Goal: Find specific page/section: Find specific page/section

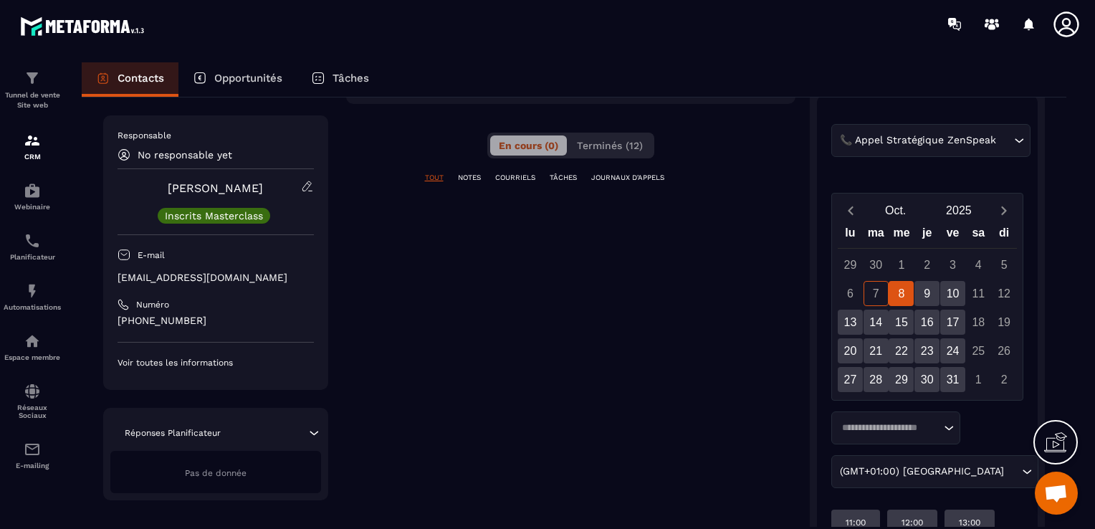
scroll to position [226, 0]
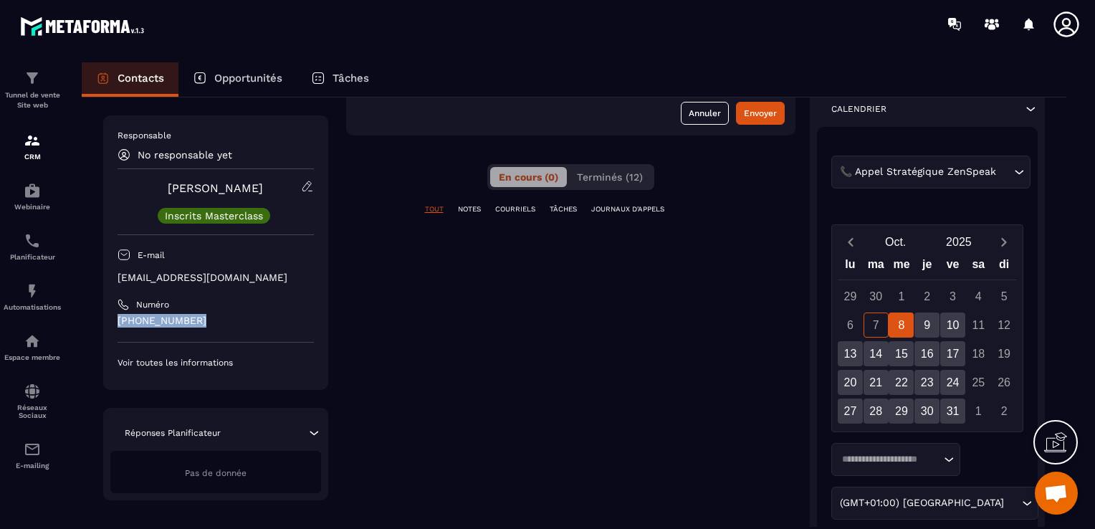
drag, startPoint x: 201, startPoint y: 310, endPoint x: 196, endPoint y: 332, distance: 22.8
click at [196, 332] on div "Responsable No responsable yet [PERSON_NAME] Masterclass E-mail [EMAIL_ADDRESS]…" at bounding box center [216, 249] width 196 height 239
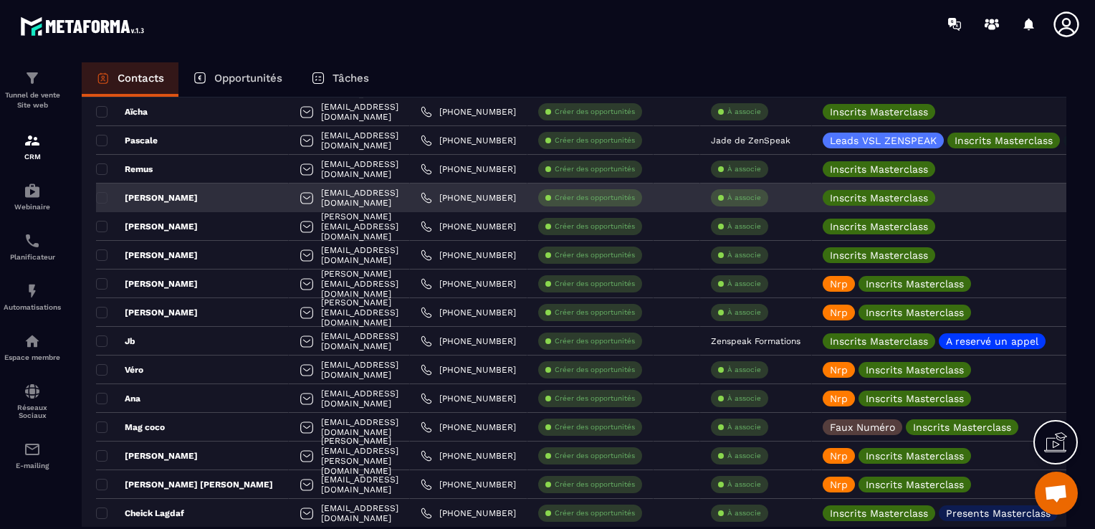
scroll to position [1946, 0]
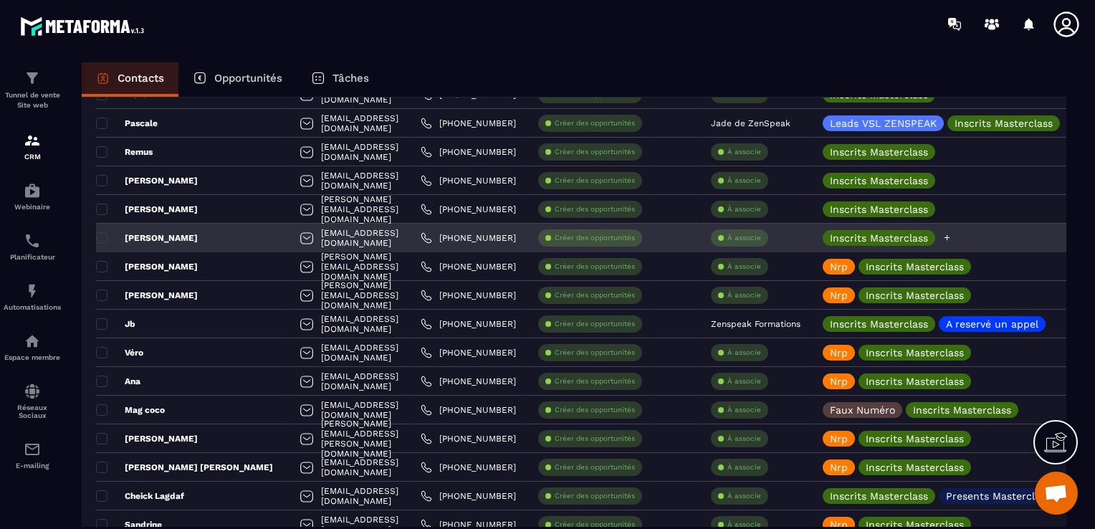
click at [950, 236] on icon at bounding box center [947, 238] width 6 height 6
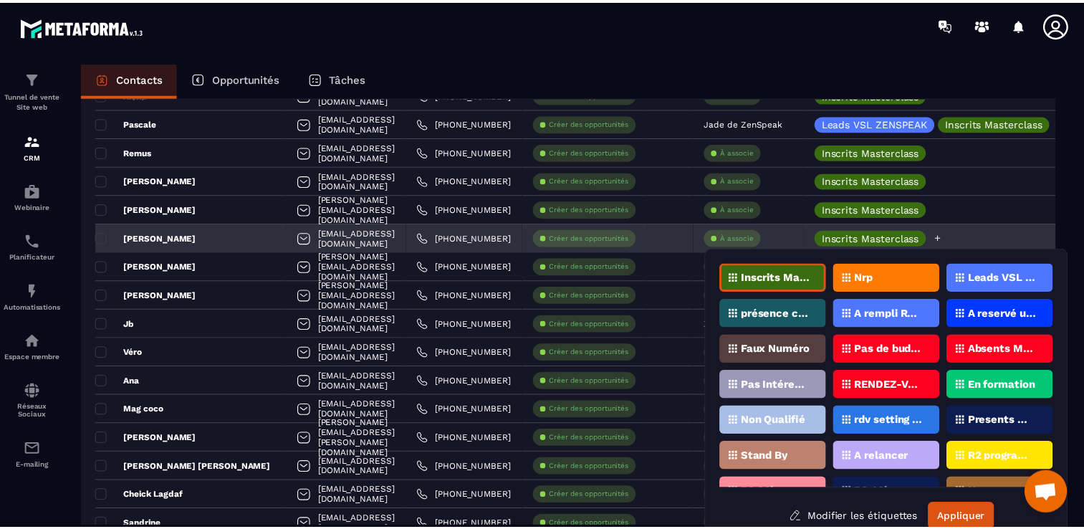
scroll to position [16, 0]
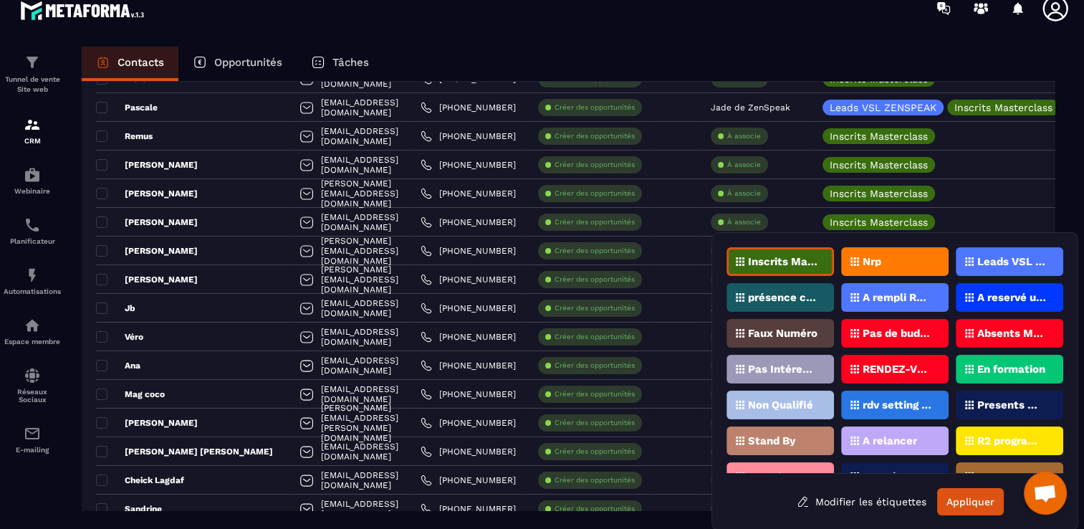
click at [919, 262] on div "Nrp" at bounding box center [894, 261] width 107 height 29
click at [989, 504] on button "Appliquer" at bounding box center [970, 501] width 67 height 27
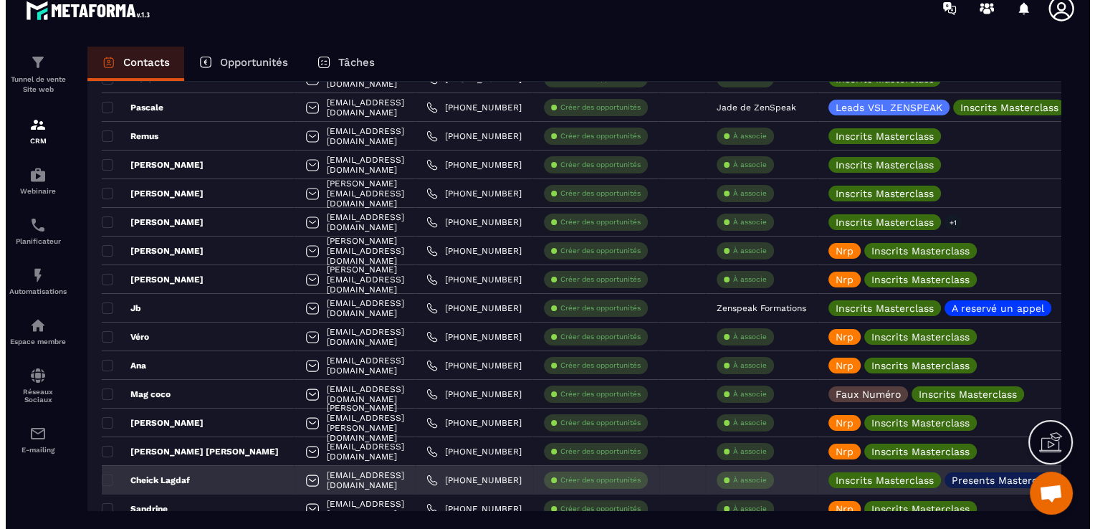
scroll to position [0, 0]
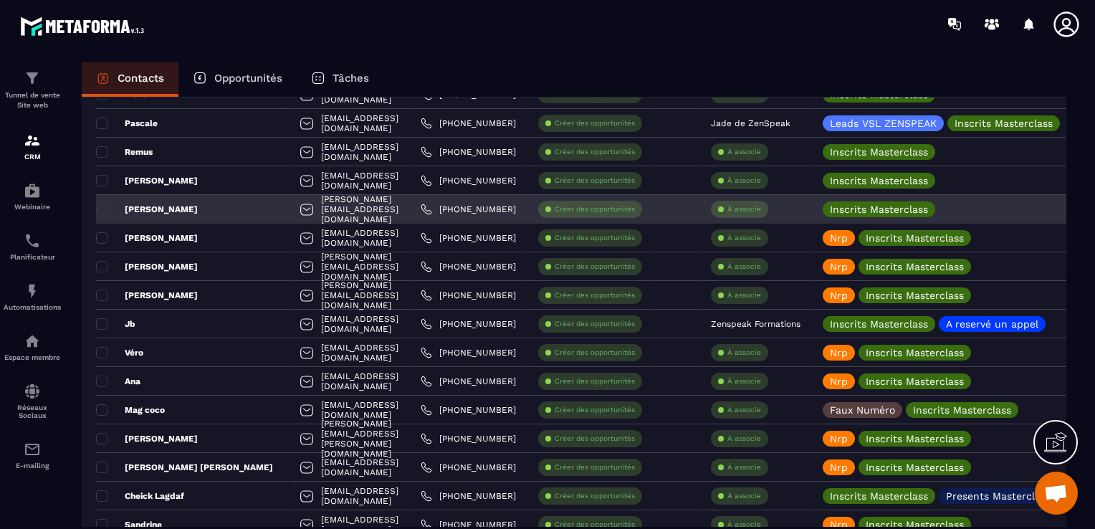
click at [208, 208] on div "[PERSON_NAME]" at bounding box center [192, 209] width 193 height 29
